Goal: Task Accomplishment & Management: Manage account settings

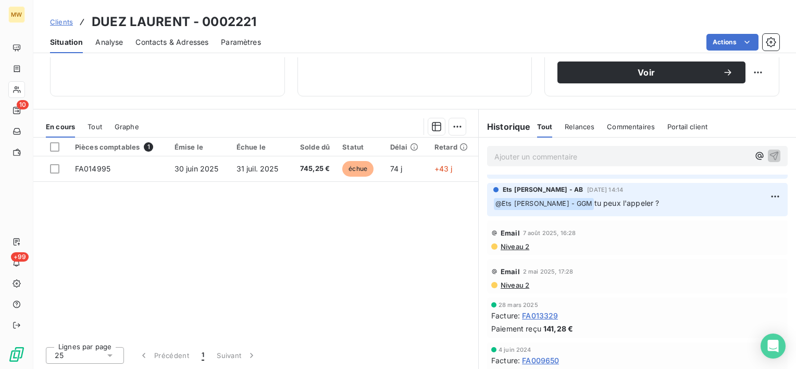
scroll to position [46, 0]
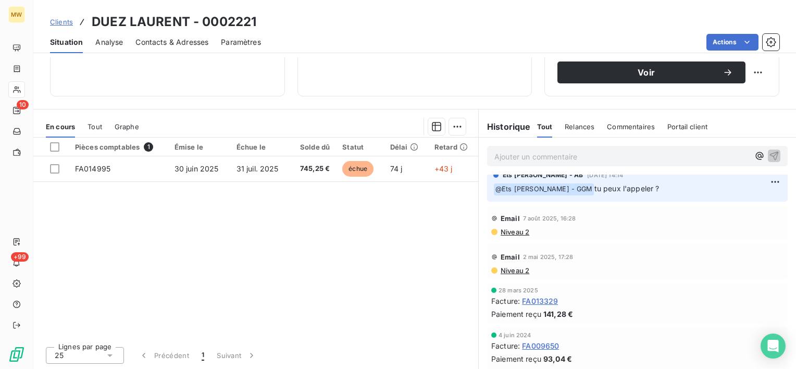
click at [616, 127] on span "Commentaires" at bounding box center [631, 126] width 48 height 8
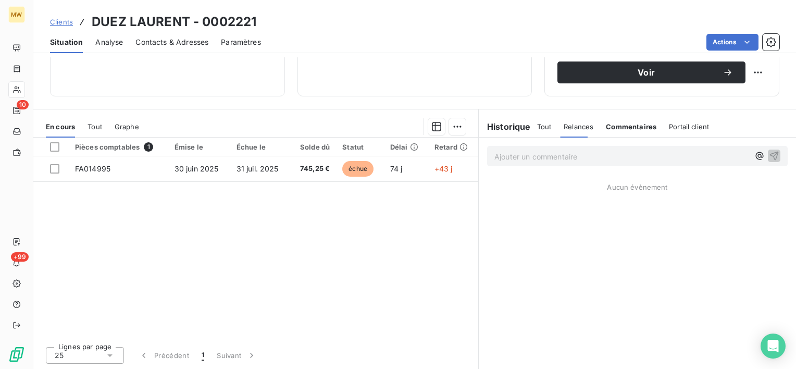
scroll to position [0, 0]
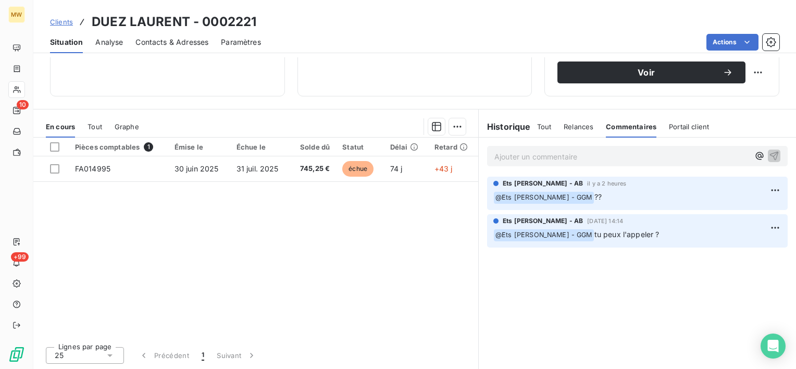
click at [538, 122] on span "Tout" at bounding box center [544, 126] width 15 height 8
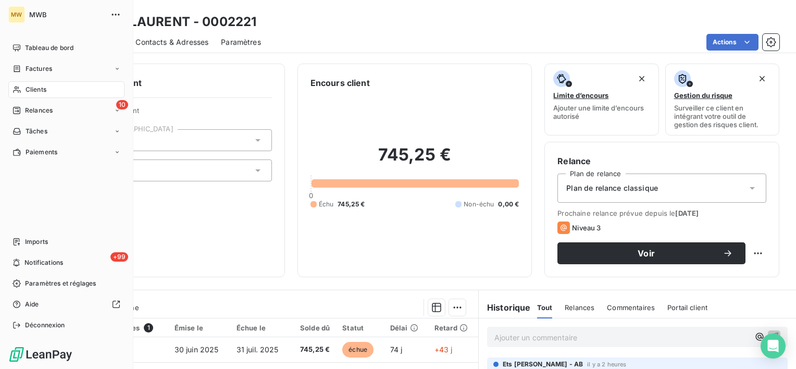
click at [49, 89] on div "Clients" at bounding box center [66, 89] width 116 height 17
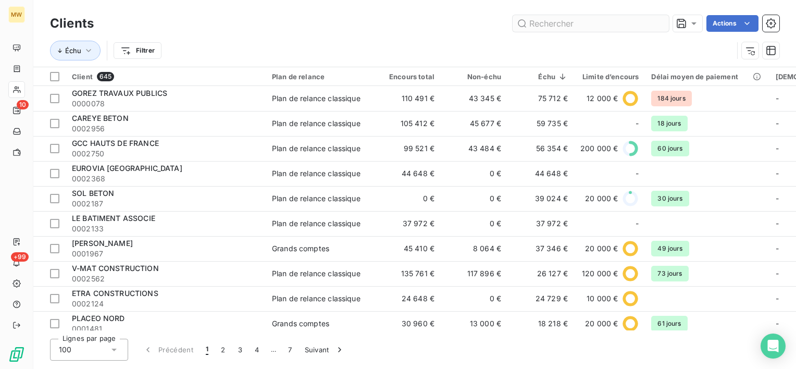
click at [550, 23] on input "text" at bounding box center [591, 23] width 156 height 17
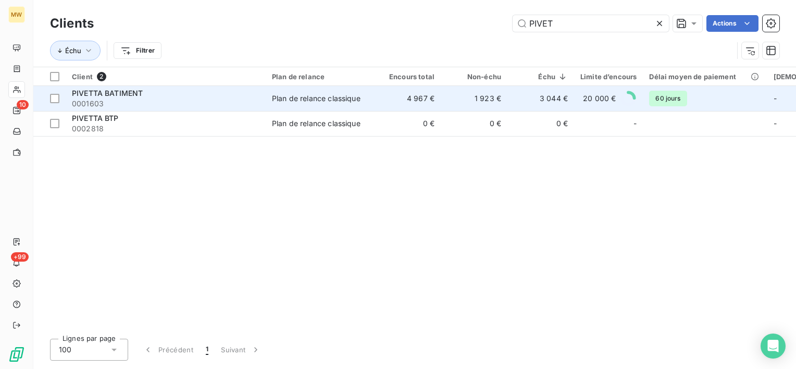
type input "PIVET"
click at [216, 100] on span "0001603" at bounding box center [166, 103] width 188 height 10
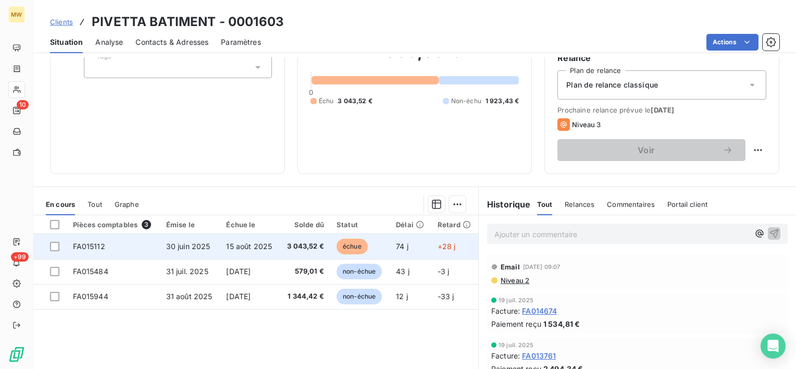
scroll to position [104, 0]
click at [54, 243] on div at bounding box center [54, 245] width 9 height 9
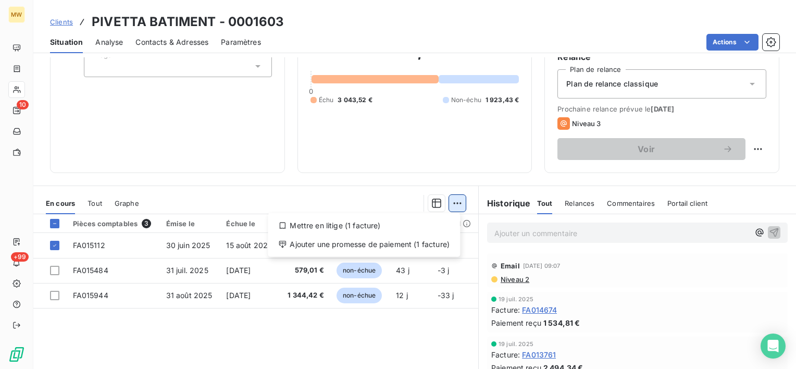
click at [455, 204] on html "MW 10 +99 Clients PIVETTA BATIMENT - 0001603 Situation Analyse Contacts & Adres…" at bounding box center [398, 184] width 796 height 369
click at [433, 239] on div "Ajouter une promesse de paiement (1 facture)" at bounding box center [364, 244] width 184 height 17
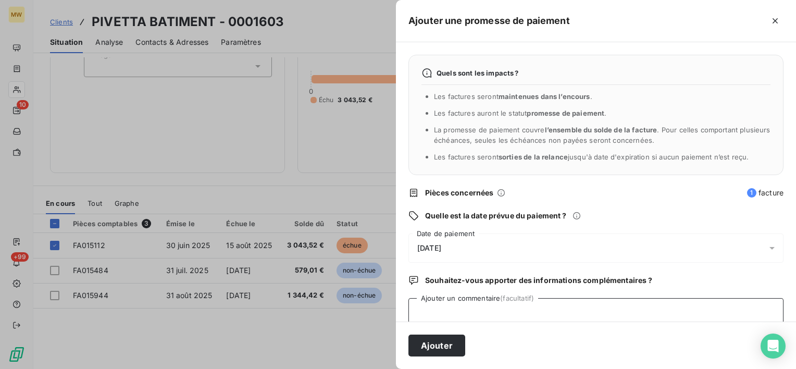
click at [506, 310] on textarea "Ajouter un commentaire (facultatif)" at bounding box center [595, 318] width 375 height 40
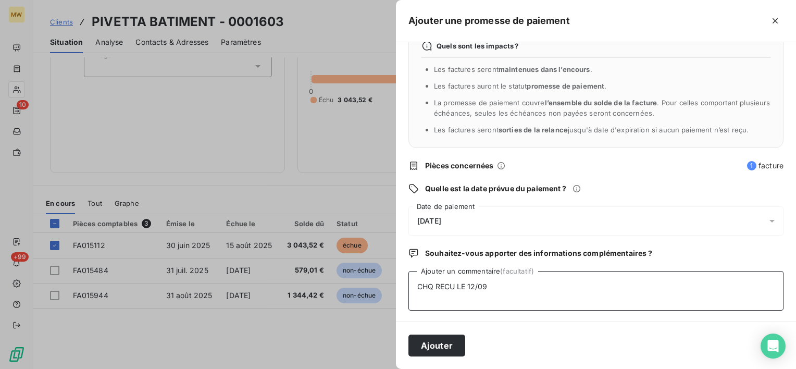
type textarea "CHQ RECU LE 12/09"
click at [756, 219] on div "13/09/2025" at bounding box center [595, 220] width 375 height 29
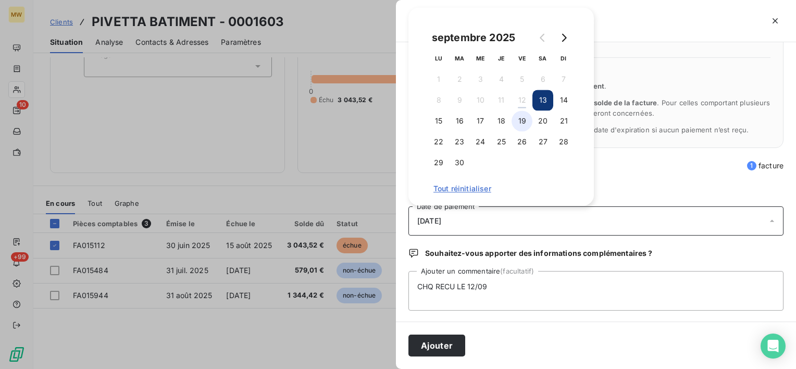
click at [521, 119] on button "19" at bounding box center [522, 120] width 21 height 21
click at [457, 341] on button "Ajouter" at bounding box center [436, 345] width 57 height 22
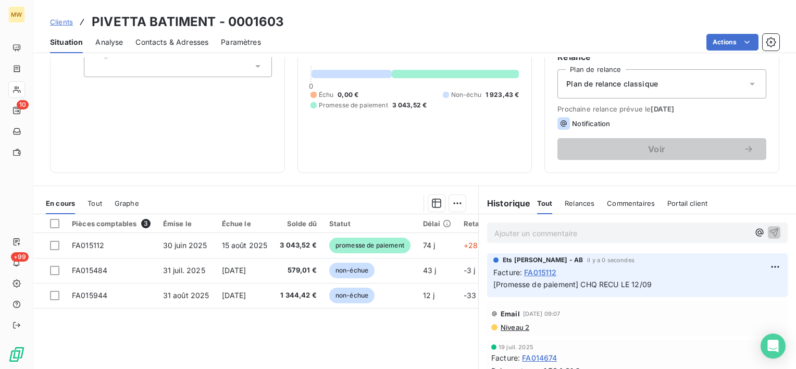
click at [585, 201] on span "Relances" at bounding box center [580, 203] width 30 height 8
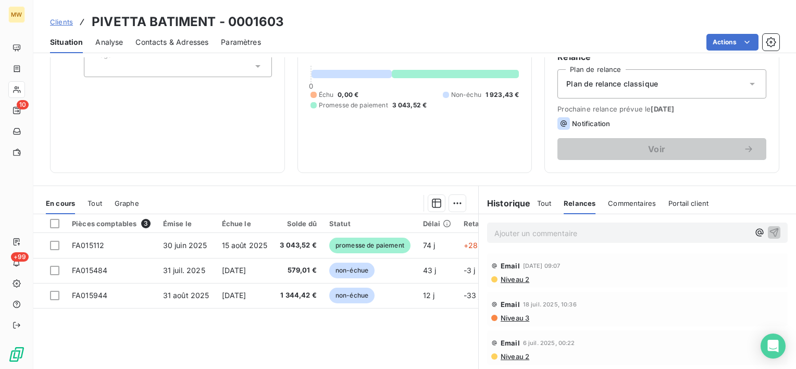
click at [623, 203] on span "Commentaires" at bounding box center [632, 203] width 48 height 8
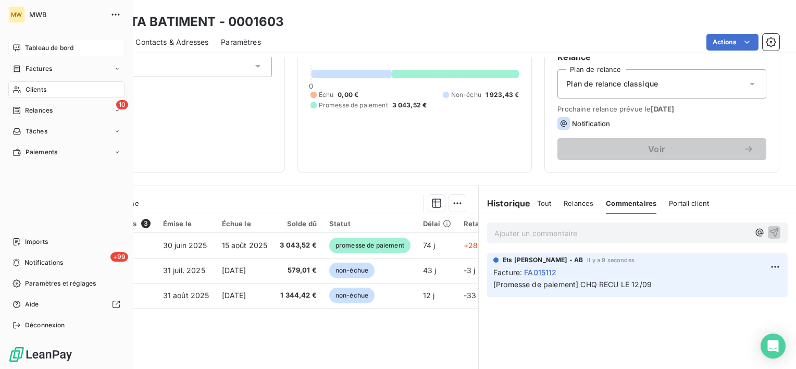
click at [41, 46] on span "Tableau de bord" at bounding box center [49, 47] width 48 height 9
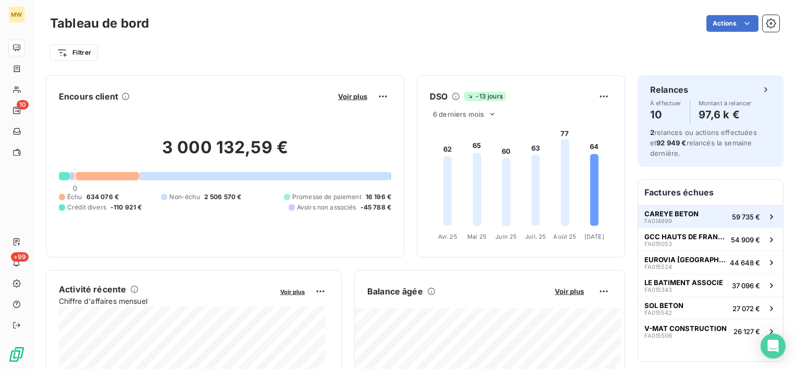
click at [687, 217] on div "CAREYE BETON FA014899" at bounding box center [671, 216] width 54 height 15
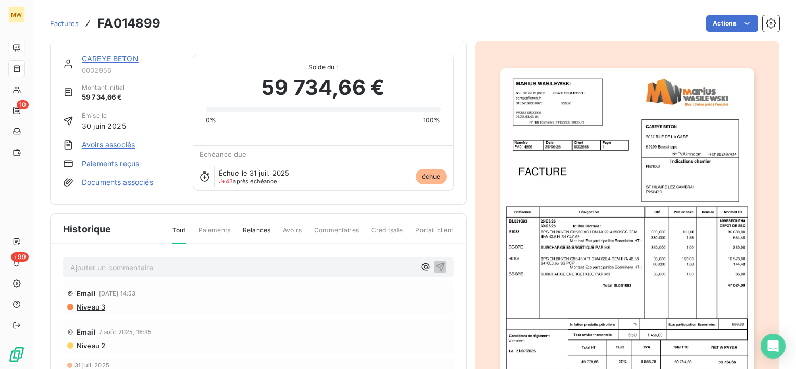
click at [131, 63] on link "CAREYE BETON" at bounding box center [110, 58] width 57 height 9
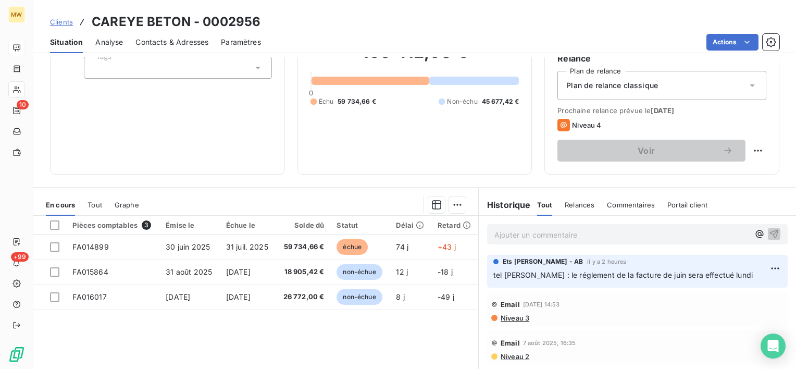
scroll to position [104, 0]
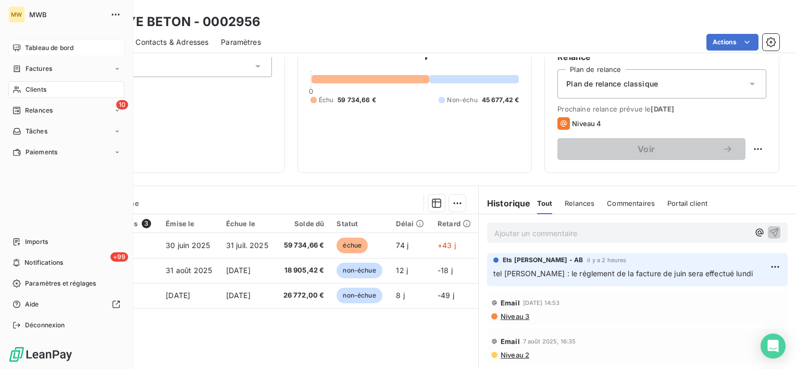
click at [43, 52] on span "Tableau de bord" at bounding box center [49, 47] width 48 height 9
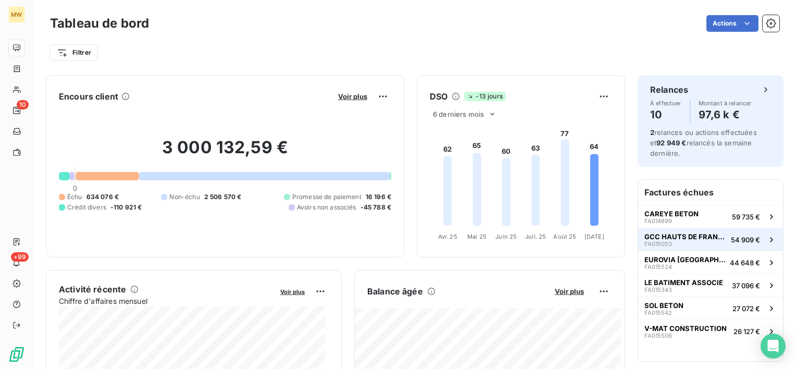
click at [696, 232] on span "GCC HAUTS DE FRANCE" at bounding box center [685, 236] width 82 height 8
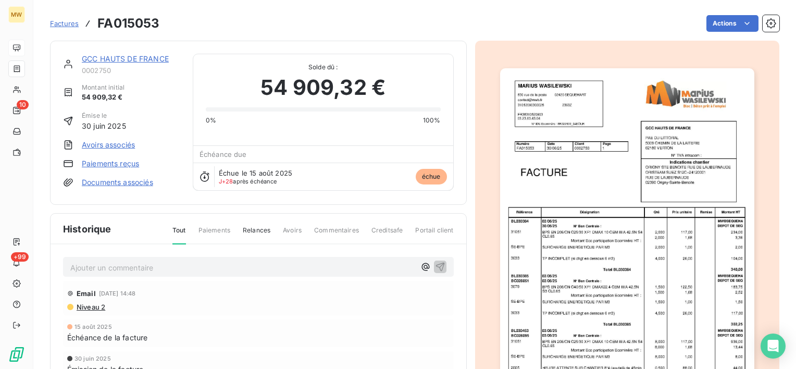
click at [124, 59] on link "GCC HAUTS DE FRANCE" at bounding box center [125, 58] width 87 height 9
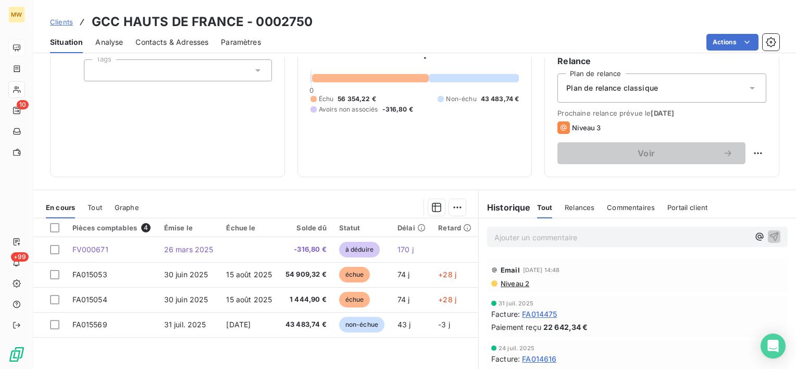
scroll to position [104, 0]
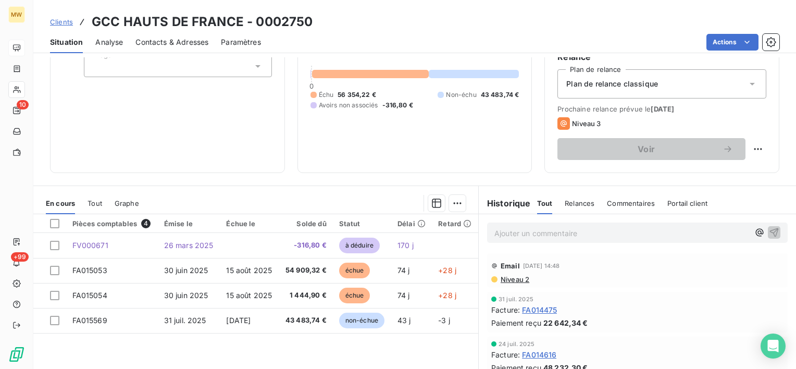
click at [613, 199] on span "Commentaires" at bounding box center [631, 203] width 48 height 8
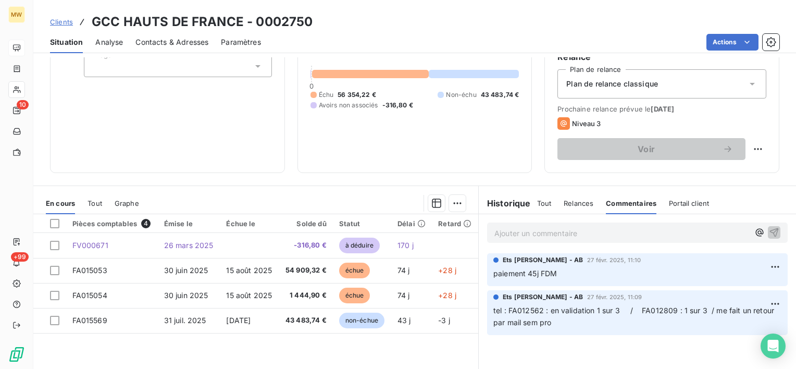
click at [566, 199] on span "Relances" at bounding box center [579, 203] width 30 height 8
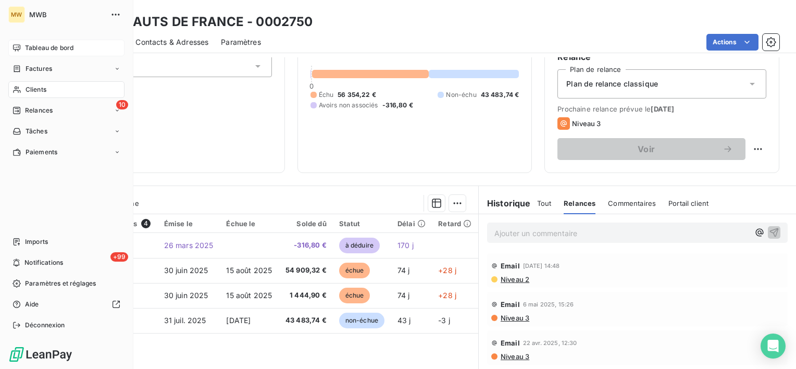
click at [36, 44] on span "Tableau de bord" at bounding box center [49, 47] width 48 height 9
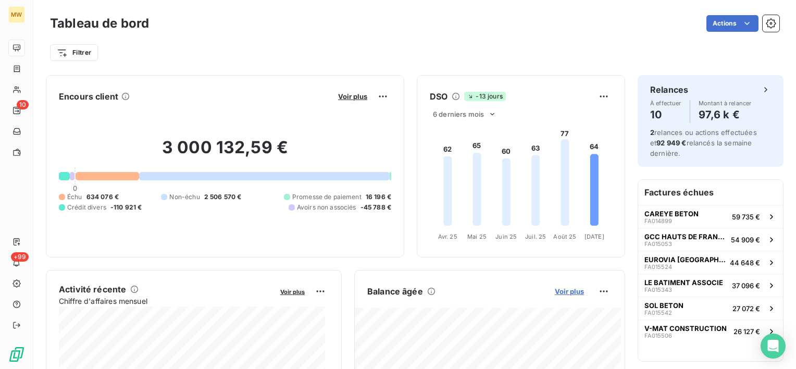
click at [572, 290] on span "Voir plus" at bounding box center [569, 291] width 29 height 8
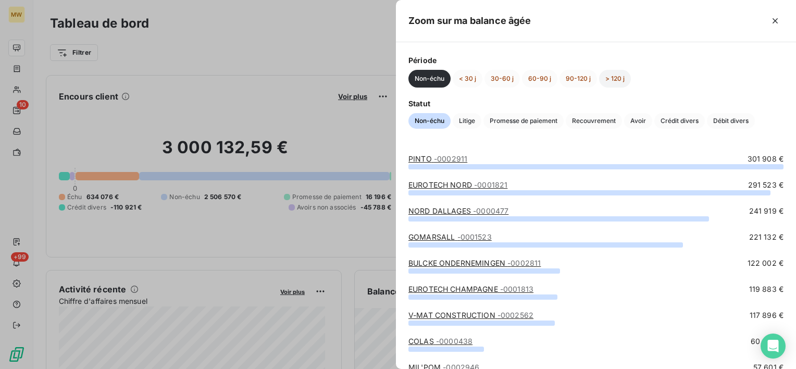
click at [608, 76] on button "> 120 j" at bounding box center [615, 79] width 32 height 18
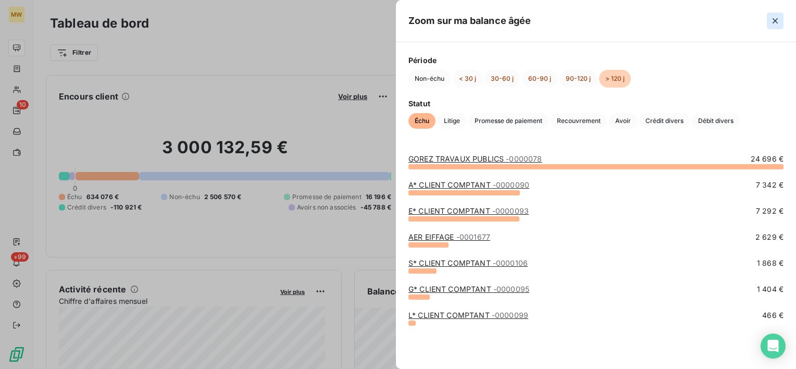
click at [771, 19] on icon "button" at bounding box center [775, 21] width 10 height 10
